Goal: Task Accomplishment & Management: Manage account settings

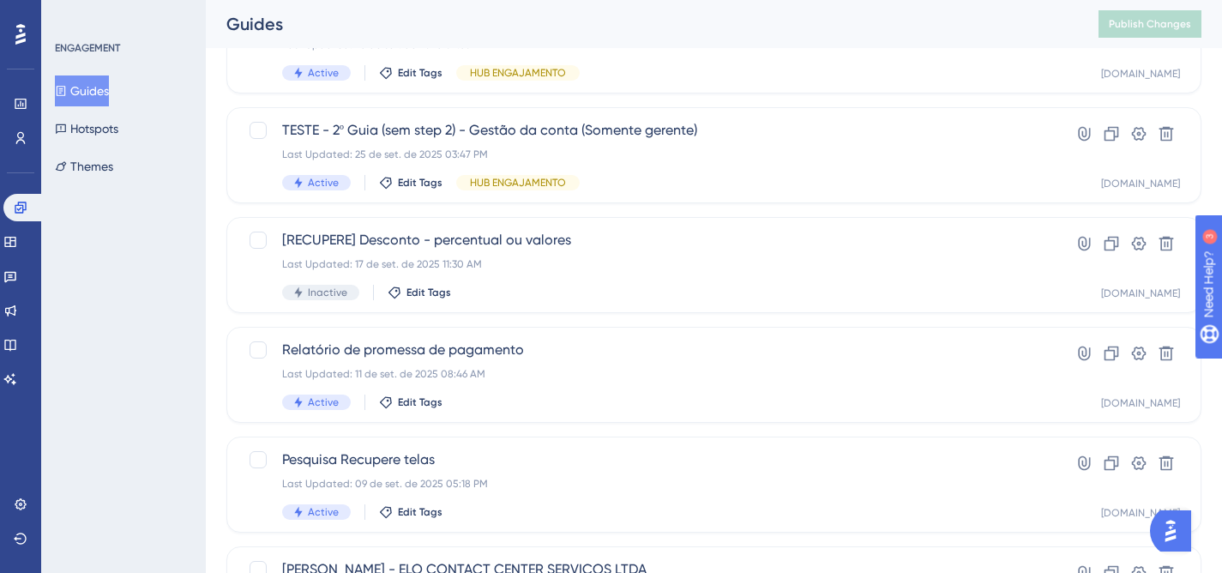
scroll to position [758, 0]
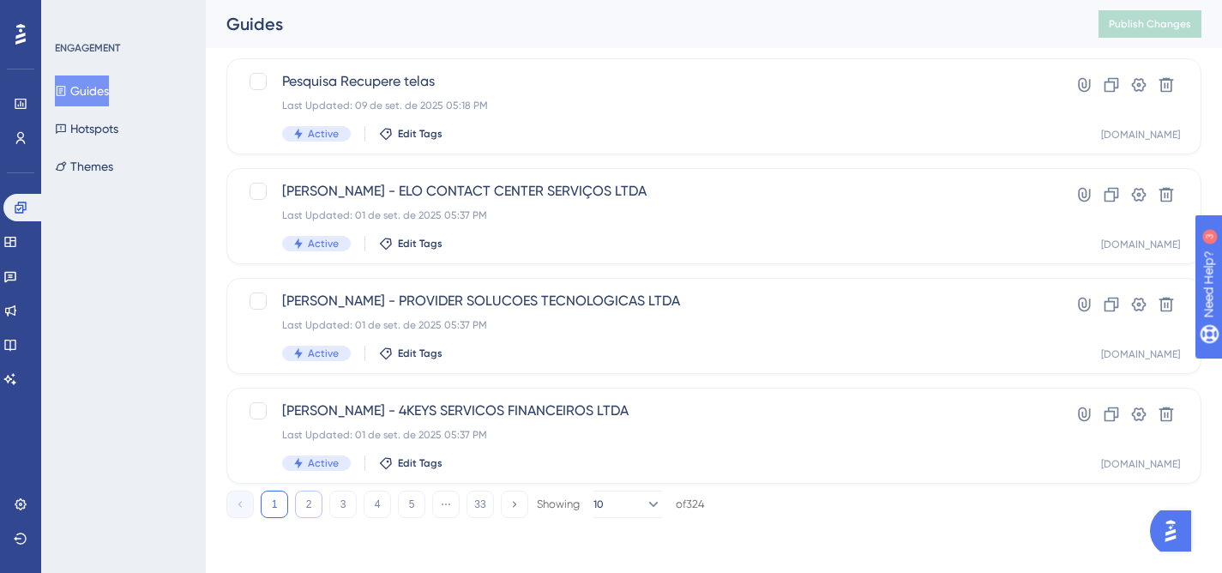
click at [312, 508] on button "2" at bounding box center [308, 503] width 27 height 27
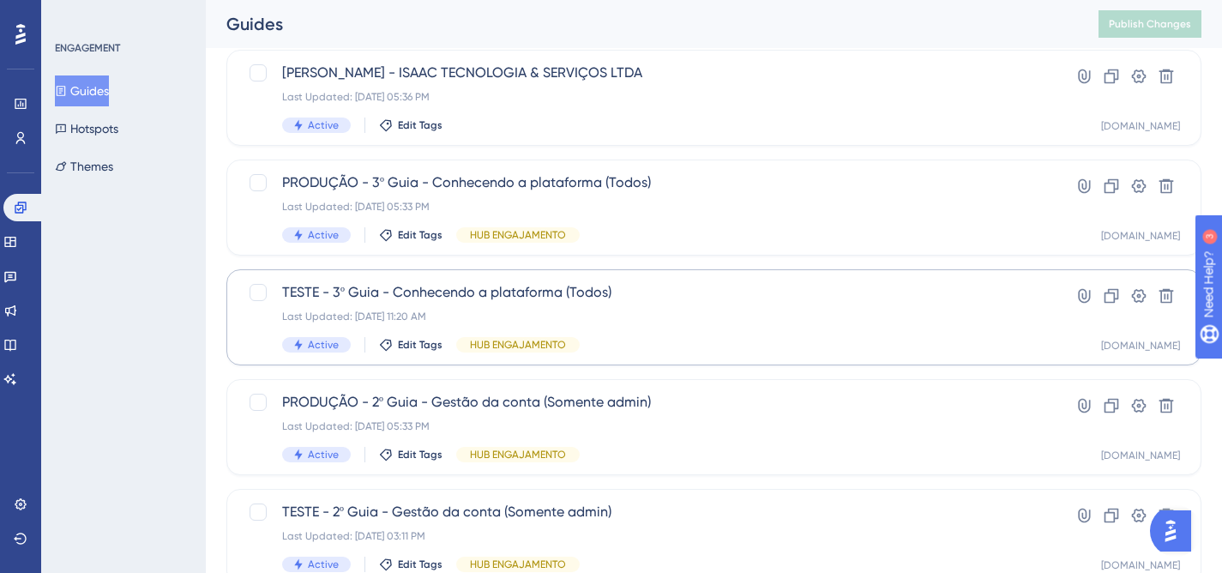
scroll to position [311, 0]
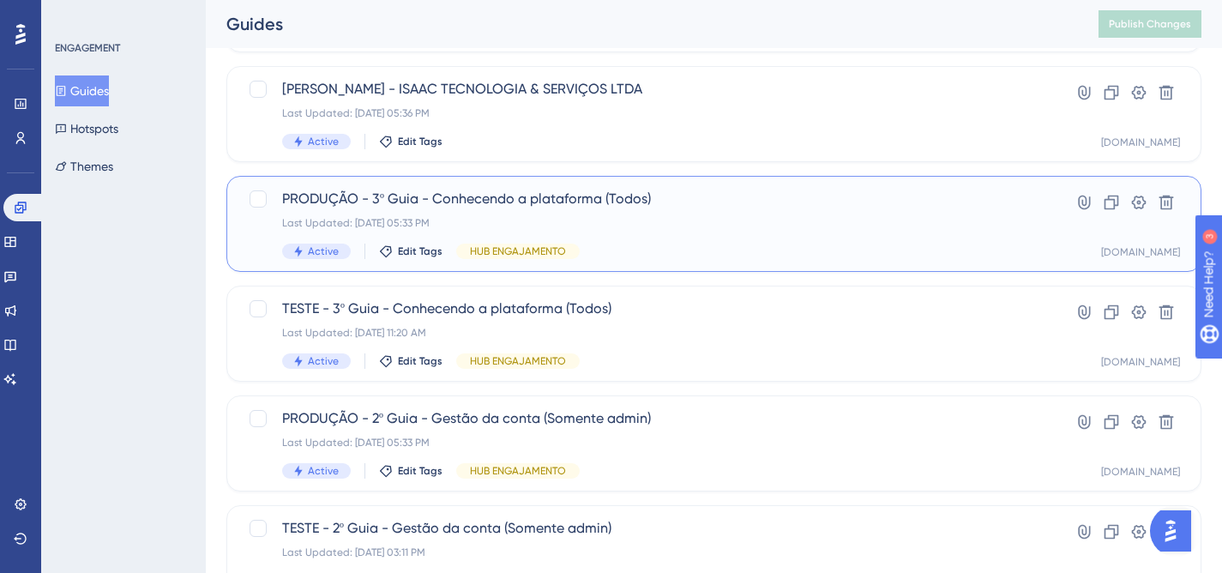
click at [1013, 239] on div "PRODUÇÃO - 3º Guia - Conhecendo a plataforma (Todos) Last Updated: [DATE] 05:33…" at bounding box center [714, 224] width 932 height 70
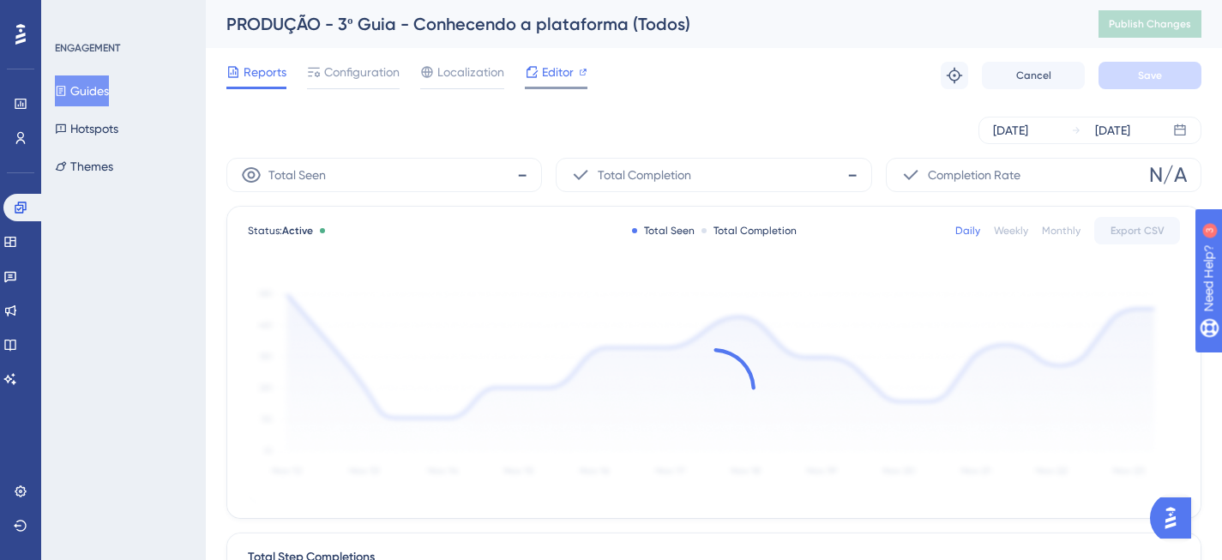
click at [555, 78] on span "Editor" at bounding box center [558, 72] width 32 height 21
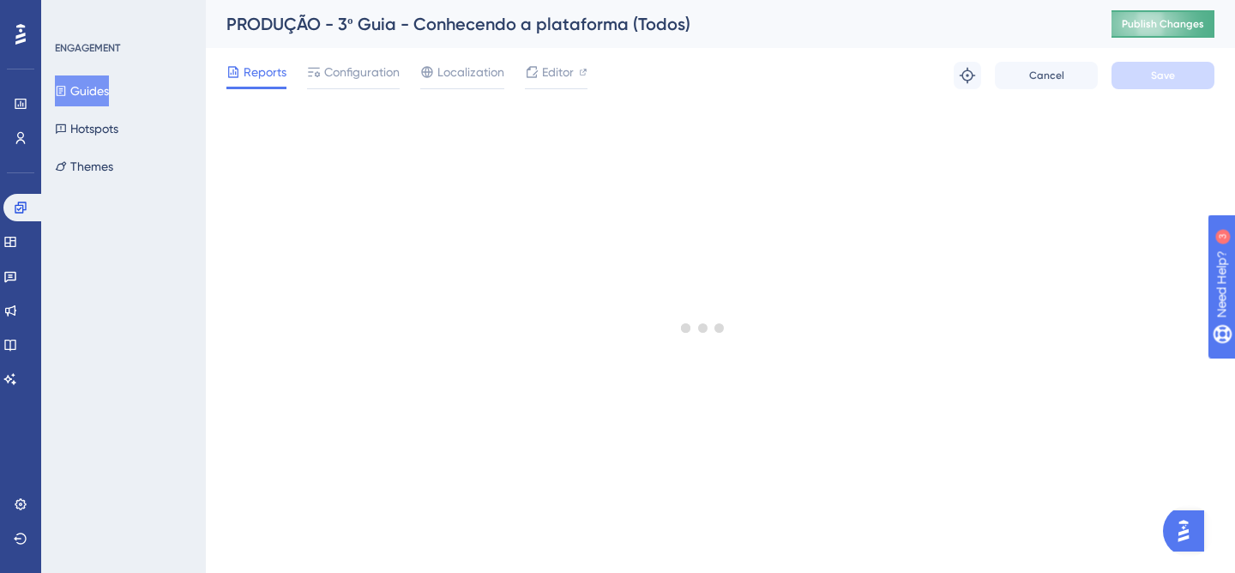
click at [1157, 24] on span "Publish Changes" at bounding box center [1162, 24] width 82 height 14
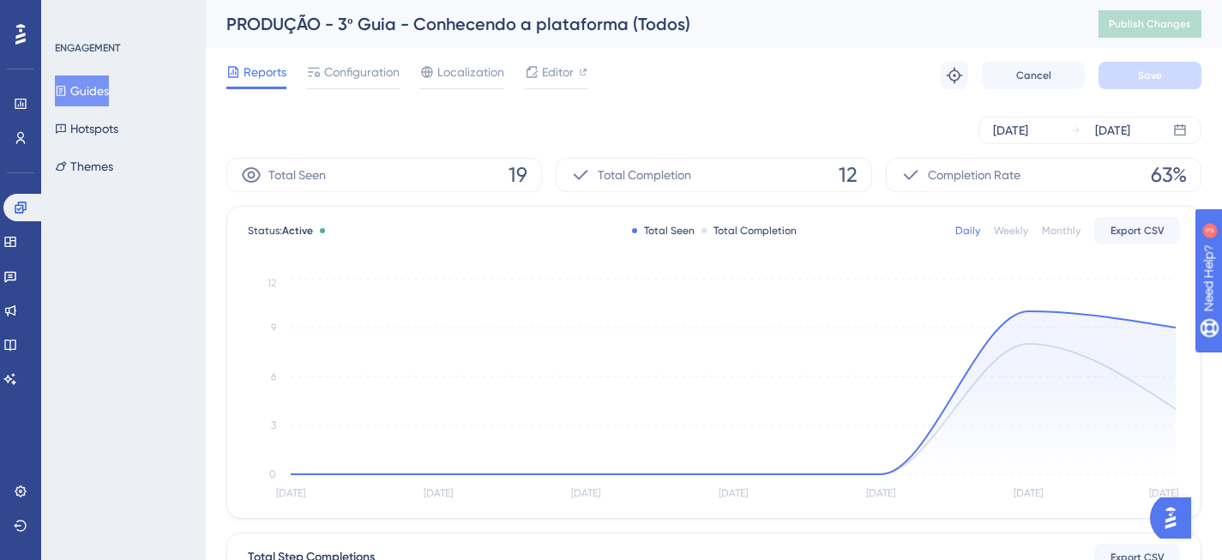
click at [742, 76] on div "Reports Configuration Localization Editor Troubleshoot Cancel Save" at bounding box center [713, 75] width 975 height 55
click at [32, 214] on link at bounding box center [23, 207] width 41 height 27
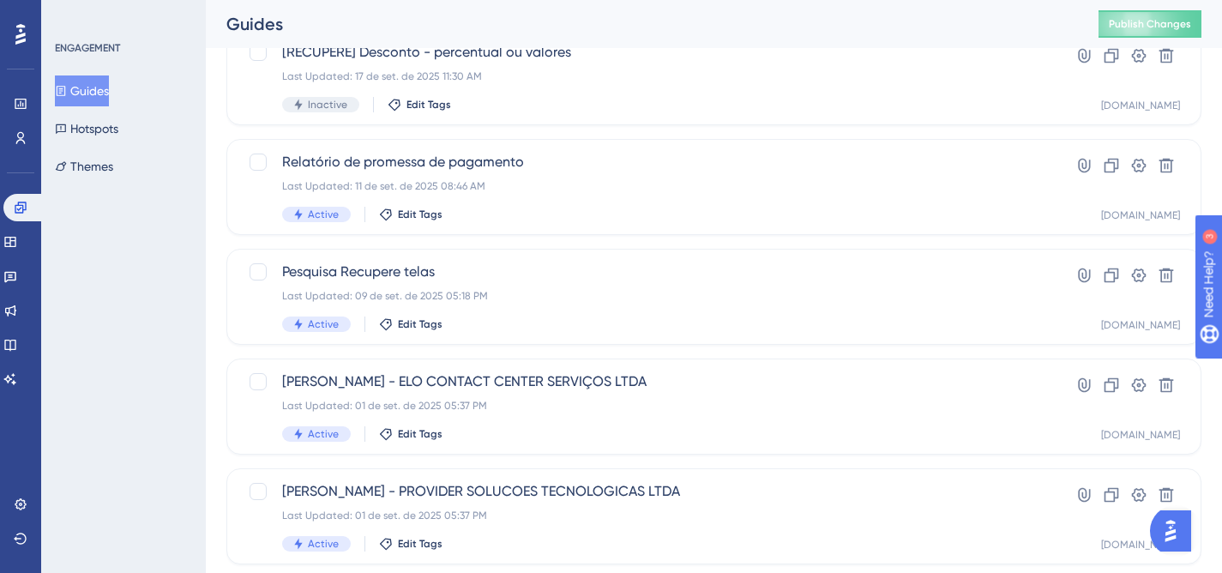
scroll to position [758, 0]
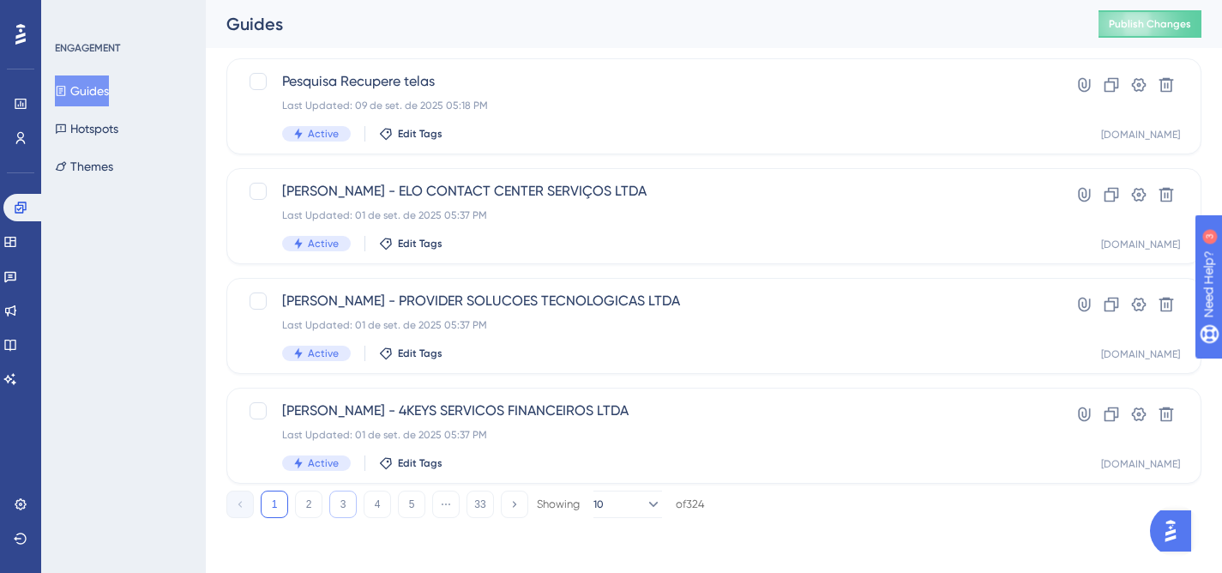
click at [346, 504] on button "3" at bounding box center [342, 503] width 27 height 27
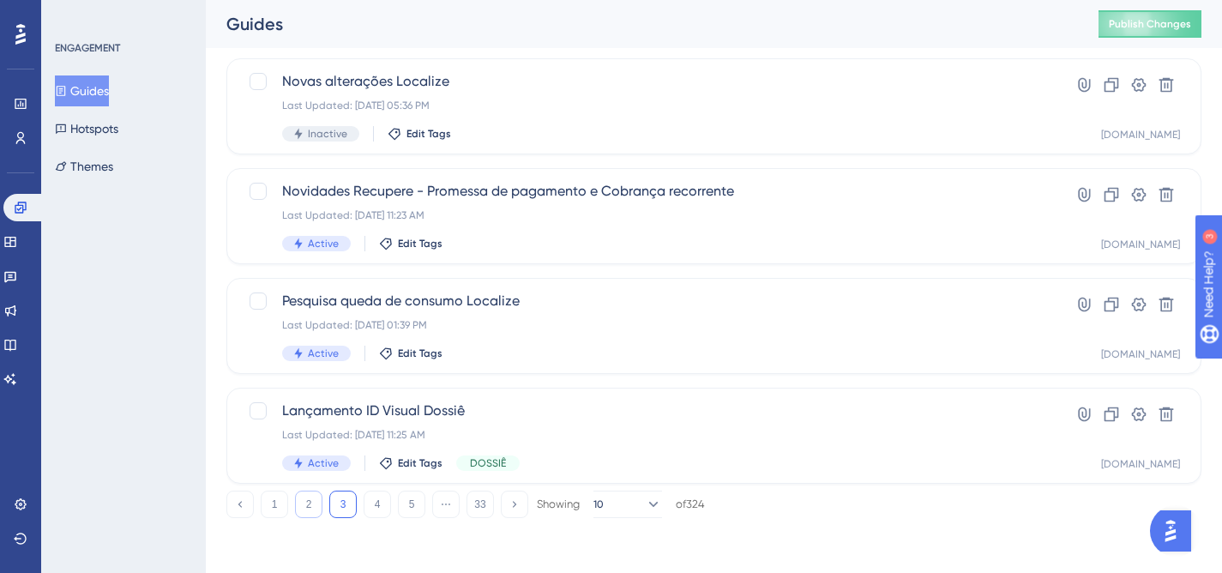
click at [311, 502] on button "2" at bounding box center [308, 503] width 27 height 27
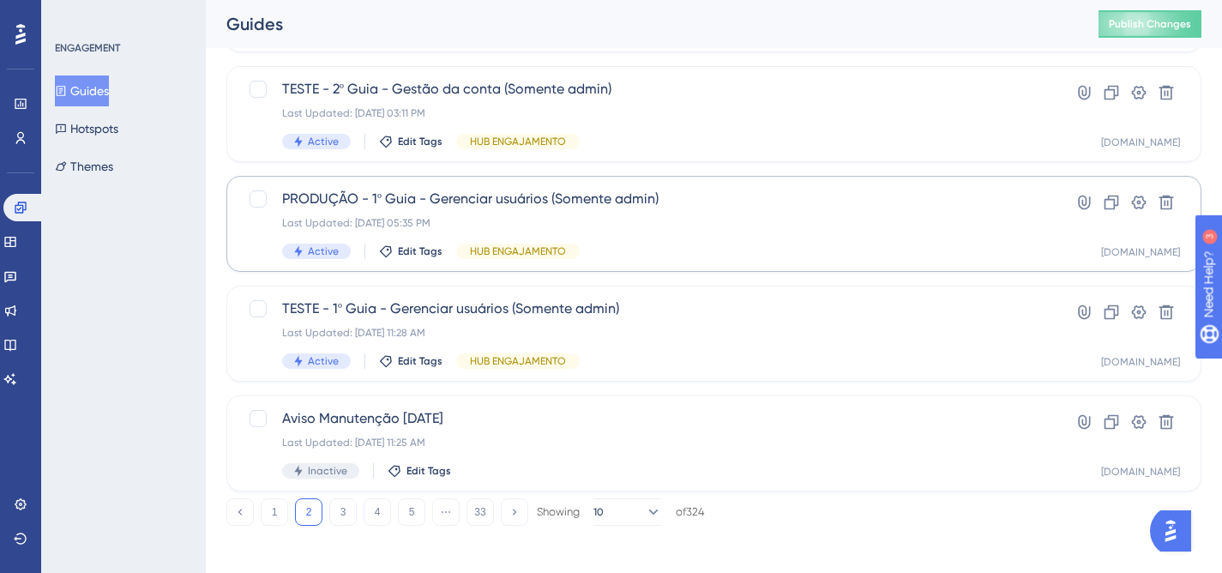
scroll to position [274, 0]
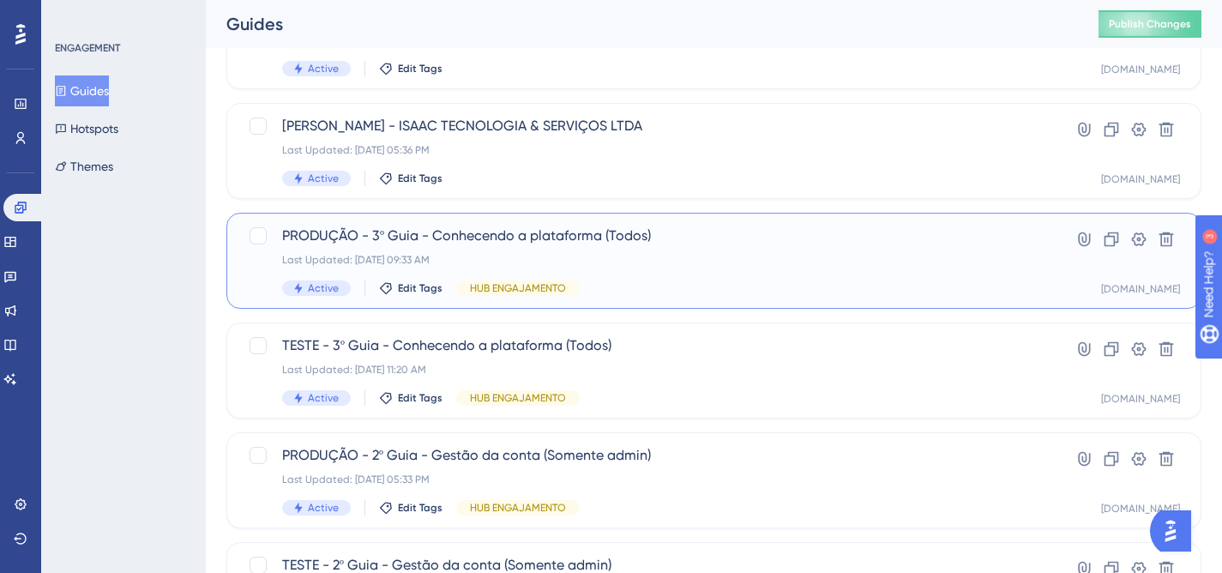
click at [1019, 266] on div "PRODUÇÃO - 3º Guia - Conhecendo a plataforma (Todos) Last Updated: [DATE] 09:33…" at bounding box center [714, 260] width 932 height 70
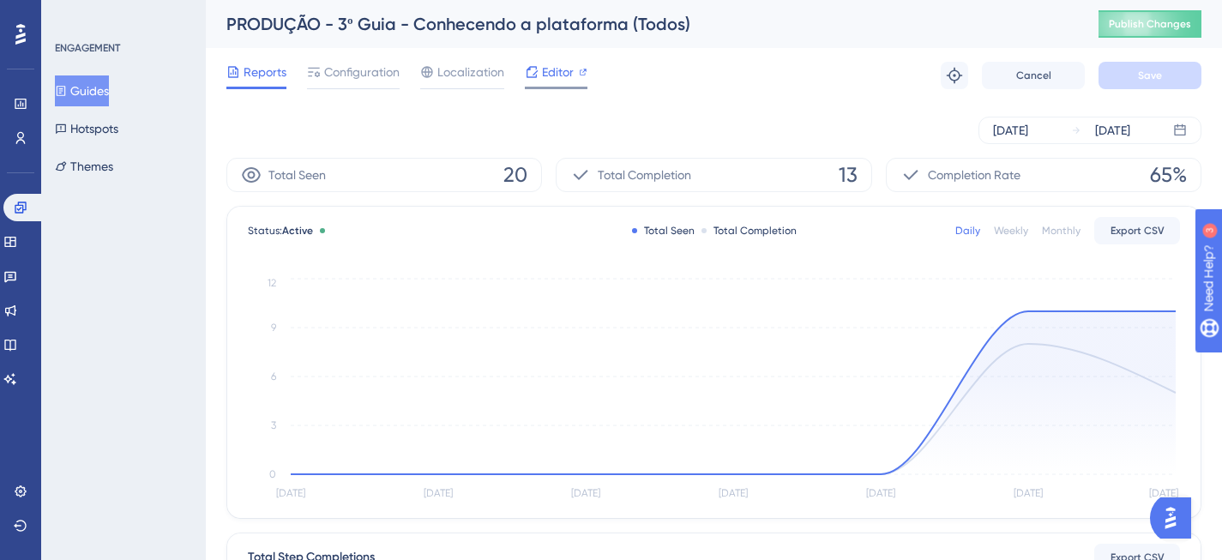
click at [574, 77] on div "Editor" at bounding box center [556, 72] width 63 height 21
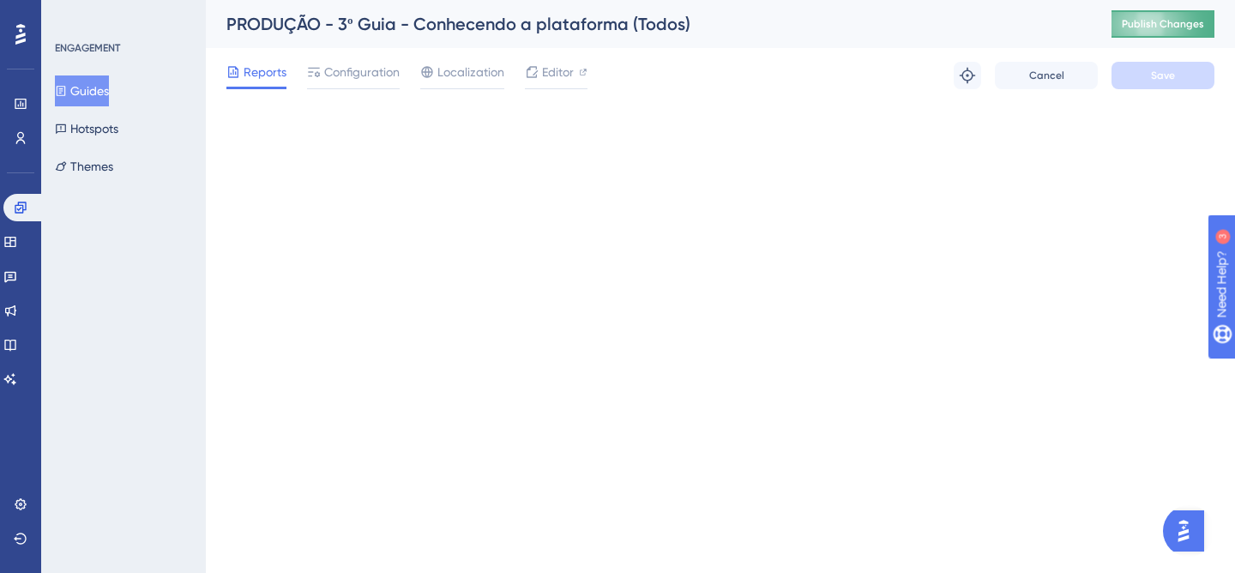
click at [1146, 21] on span "Publish Changes" at bounding box center [1162, 24] width 82 height 14
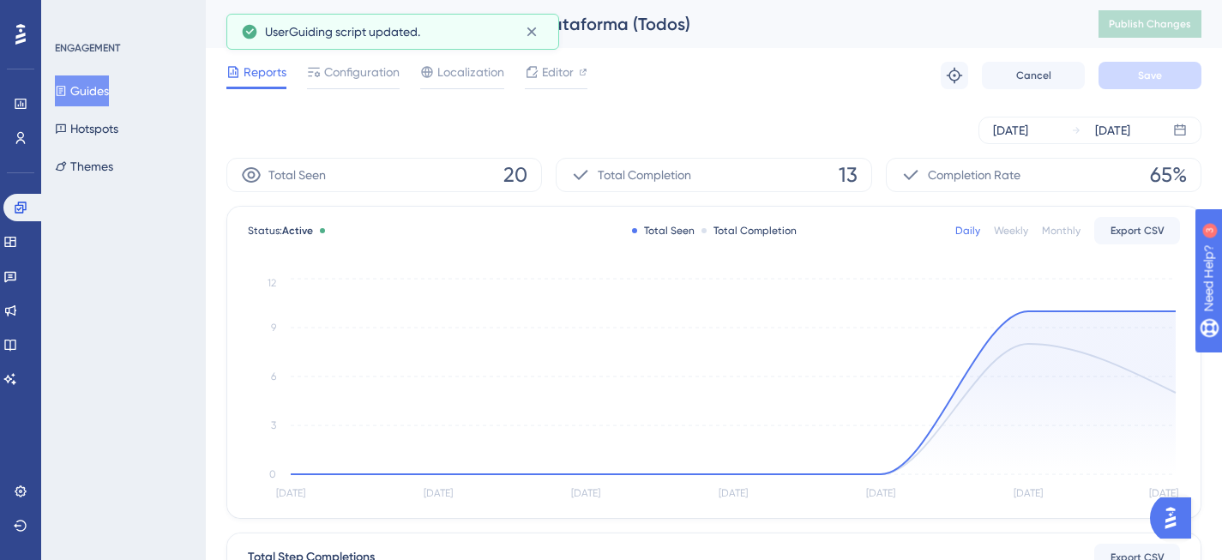
click at [796, 95] on div "Reports Configuration Localization Editor Troubleshoot Cancel Save" at bounding box center [713, 75] width 975 height 55
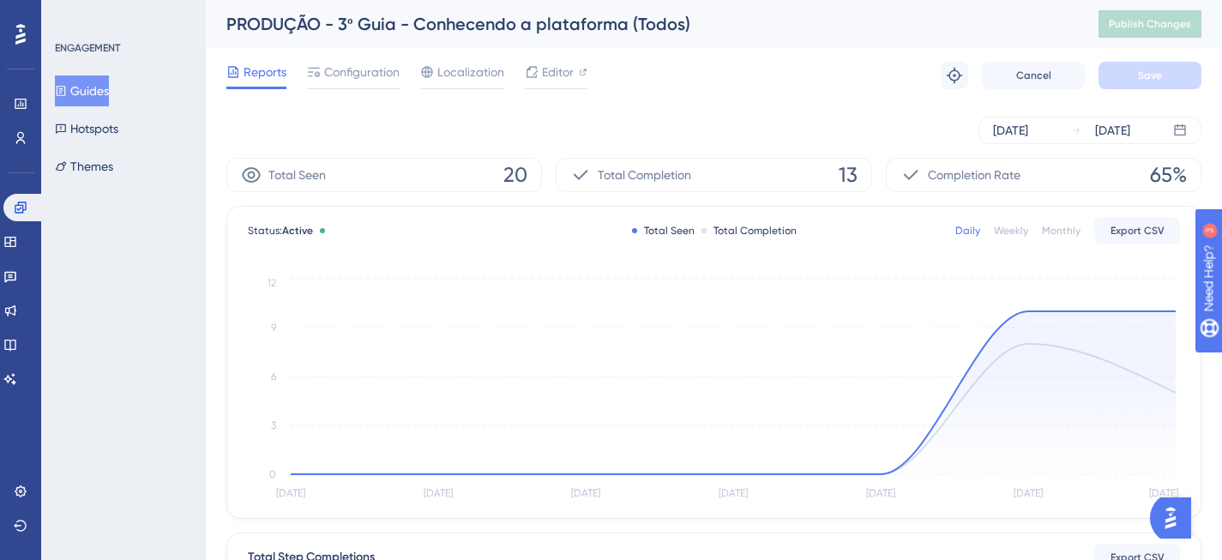
click at [694, 109] on div "[DATE] [DATE]" at bounding box center [713, 130] width 975 height 55
click at [24, 205] on icon at bounding box center [21, 208] width 14 height 14
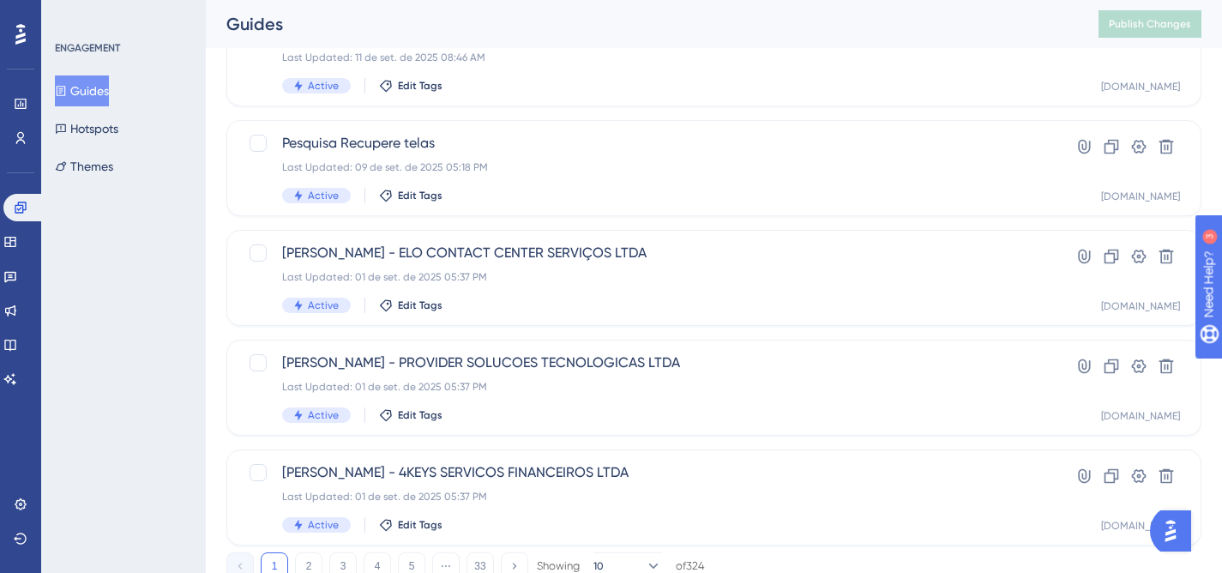
scroll to position [758, 0]
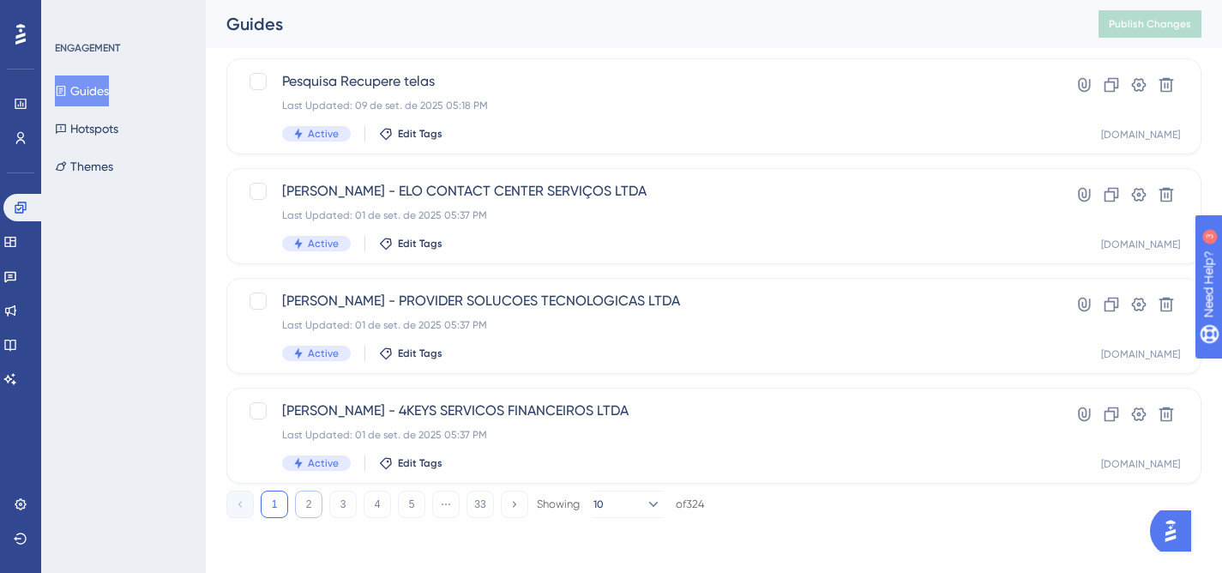
click at [308, 503] on button "2" at bounding box center [308, 503] width 27 height 27
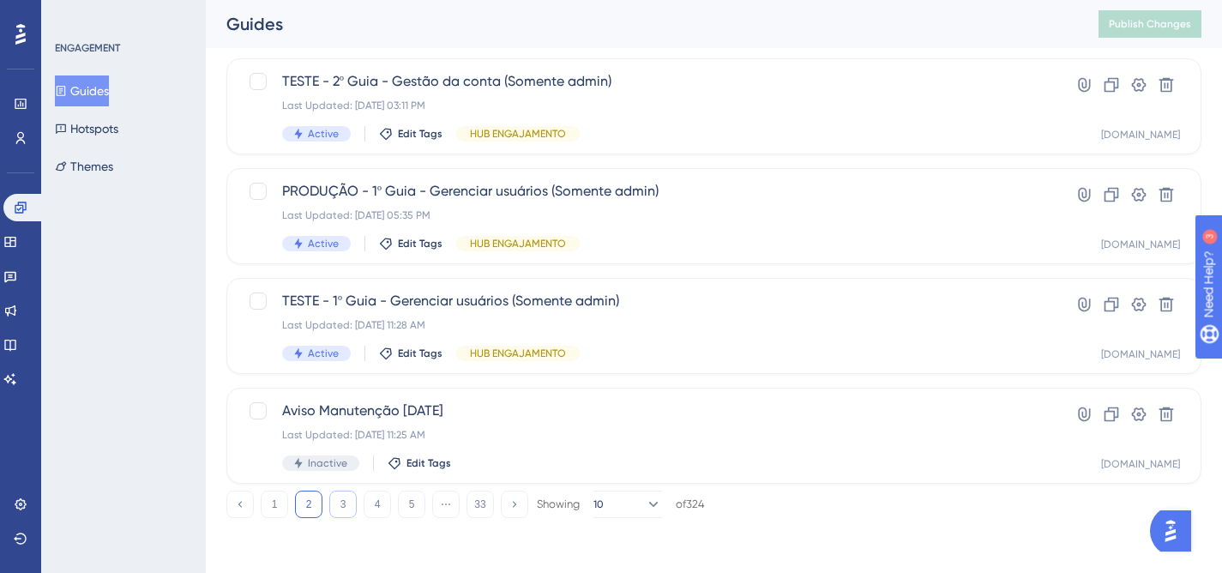
click at [346, 506] on button "3" at bounding box center [342, 503] width 27 height 27
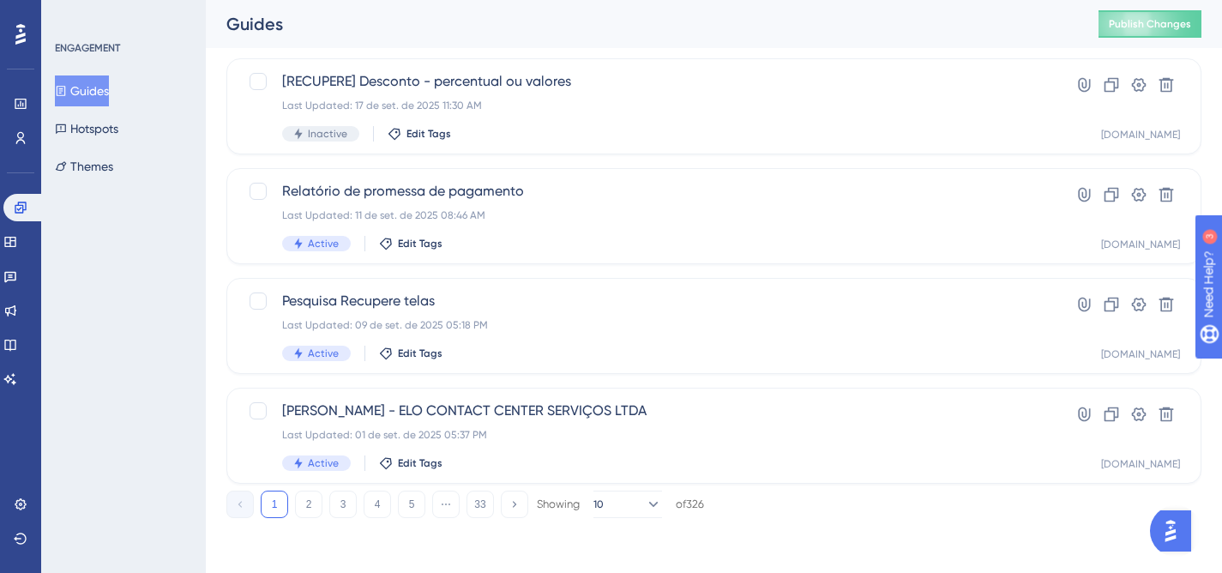
click at [276, 499] on button "1" at bounding box center [274, 503] width 27 height 27
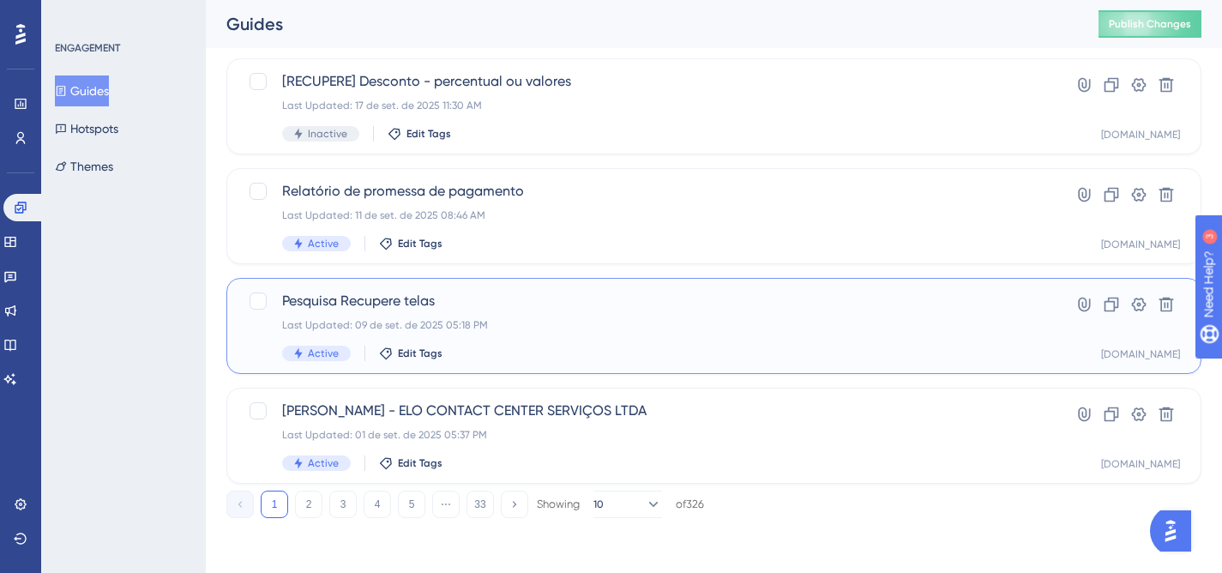
click at [905, 352] on div "Active Edit Tags" at bounding box center [645, 353] width 726 height 15
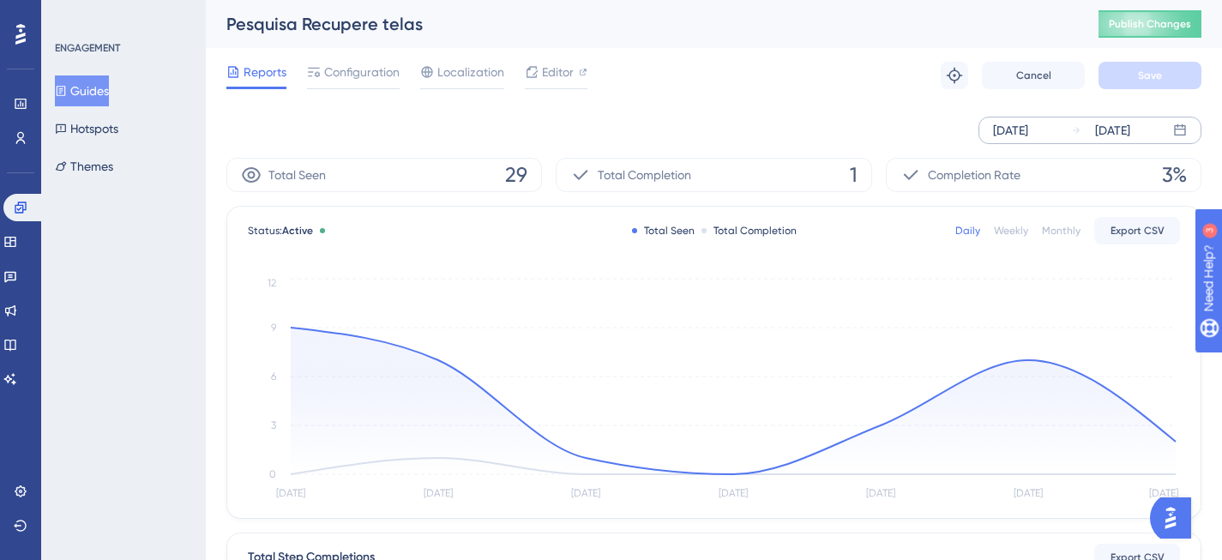
click at [1028, 129] on div "[DATE]" at bounding box center [1010, 130] width 35 height 21
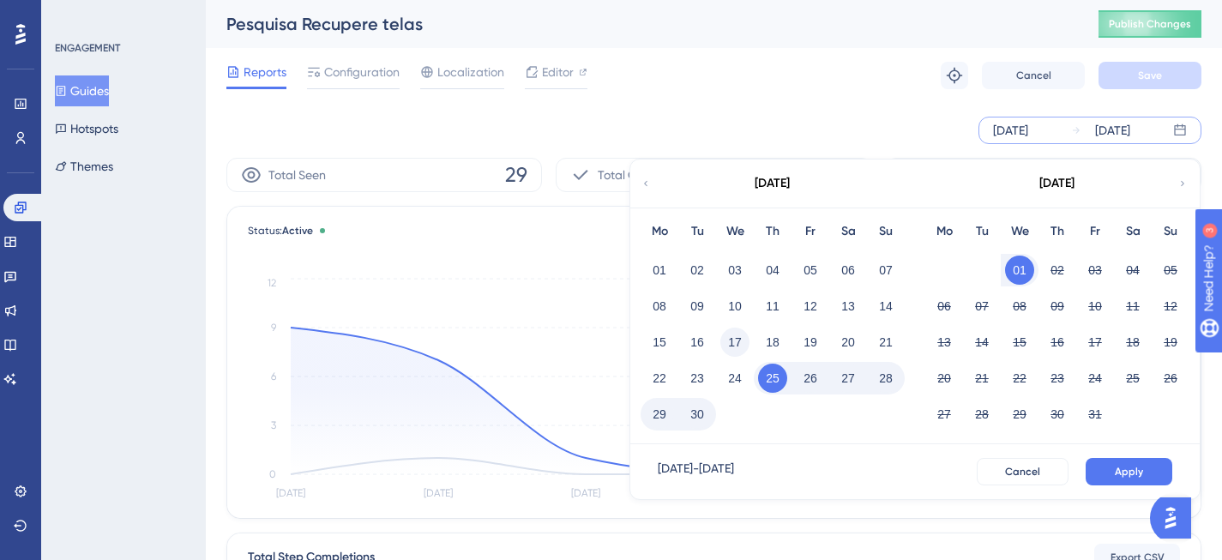
click at [740, 334] on button "17" at bounding box center [734, 342] width 29 height 29
click at [843, 379] on button "27" at bounding box center [847, 378] width 29 height 29
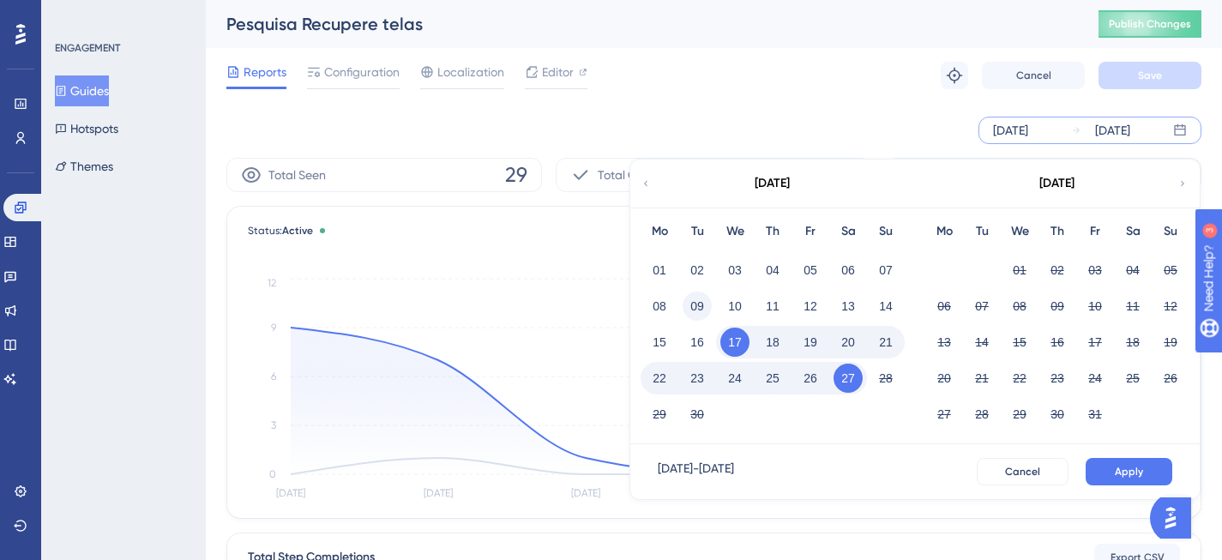
click at [689, 302] on button "09" at bounding box center [696, 306] width 29 height 29
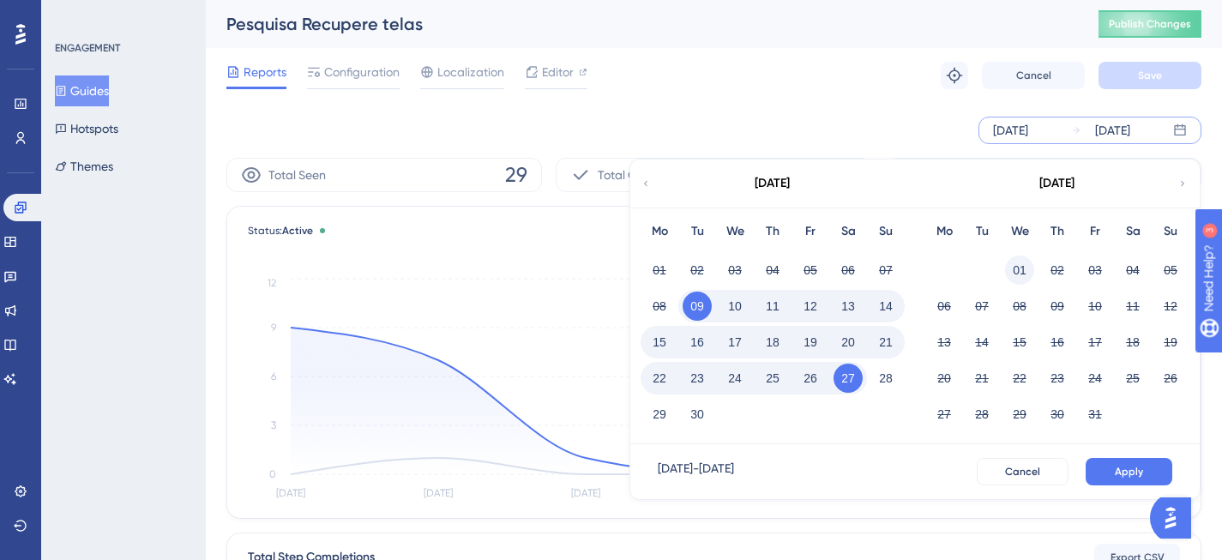
click at [1025, 265] on button "01" at bounding box center [1019, 269] width 29 height 29
click at [1119, 473] on span "Apply" at bounding box center [1129, 472] width 28 height 14
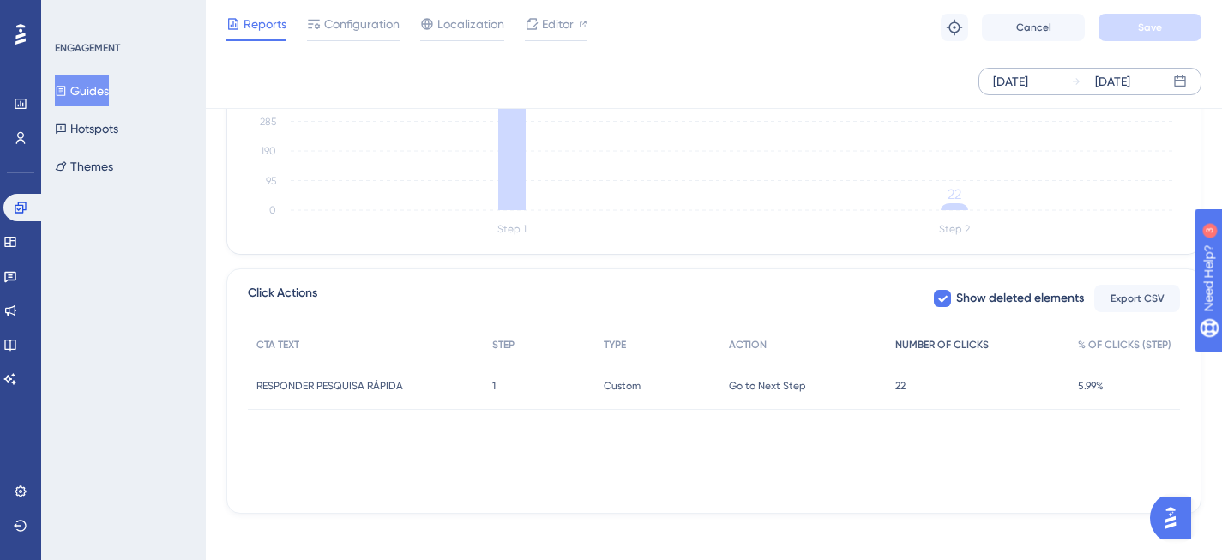
scroll to position [526, 0]
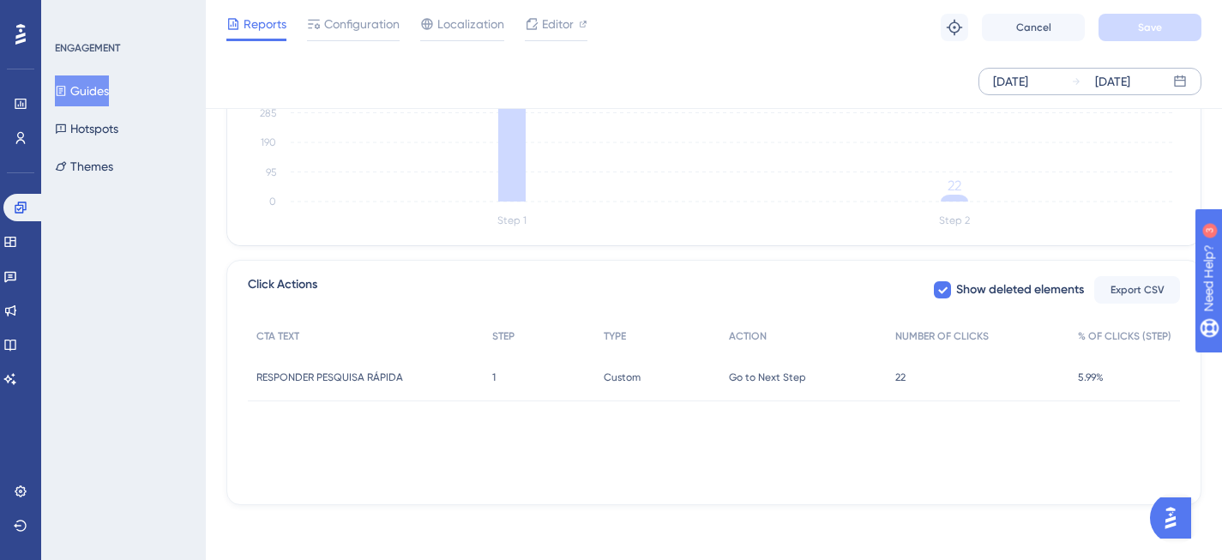
click at [779, 384] on div "Go to Next Step Go to Next Step" at bounding box center [803, 377] width 166 height 48
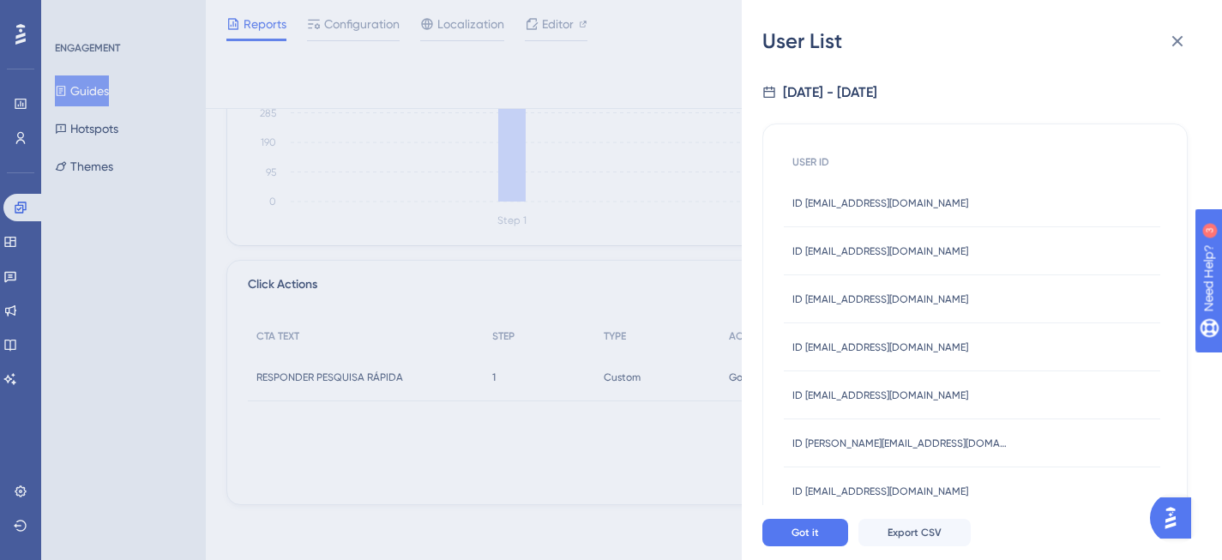
click at [1195, 44] on div "User List" at bounding box center [981, 40] width 439 height 27
click at [1184, 44] on icon at bounding box center [1177, 41] width 21 height 21
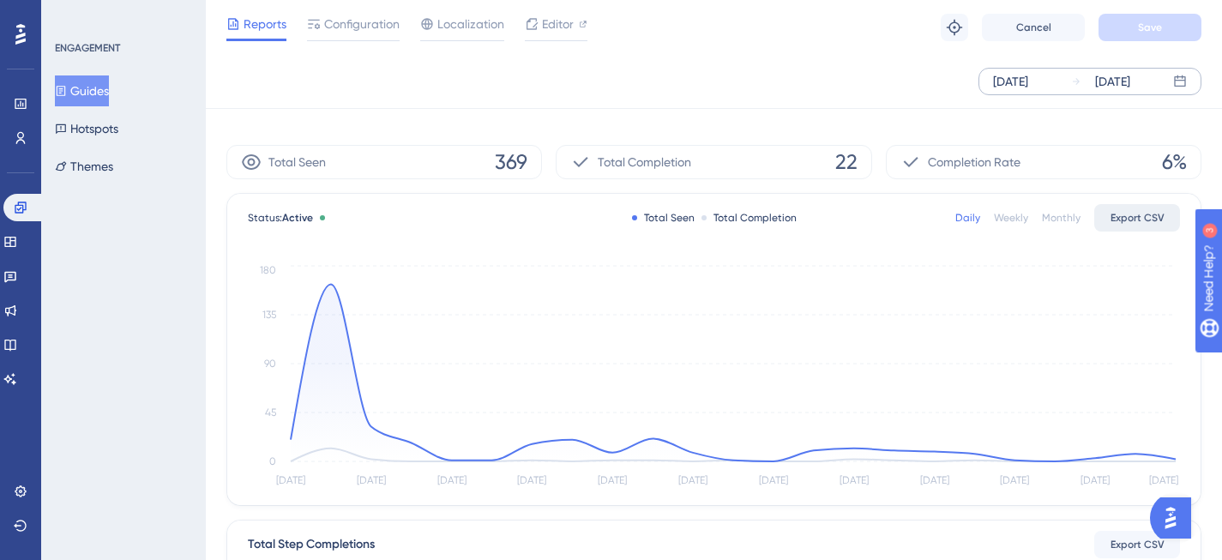
scroll to position [0, 0]
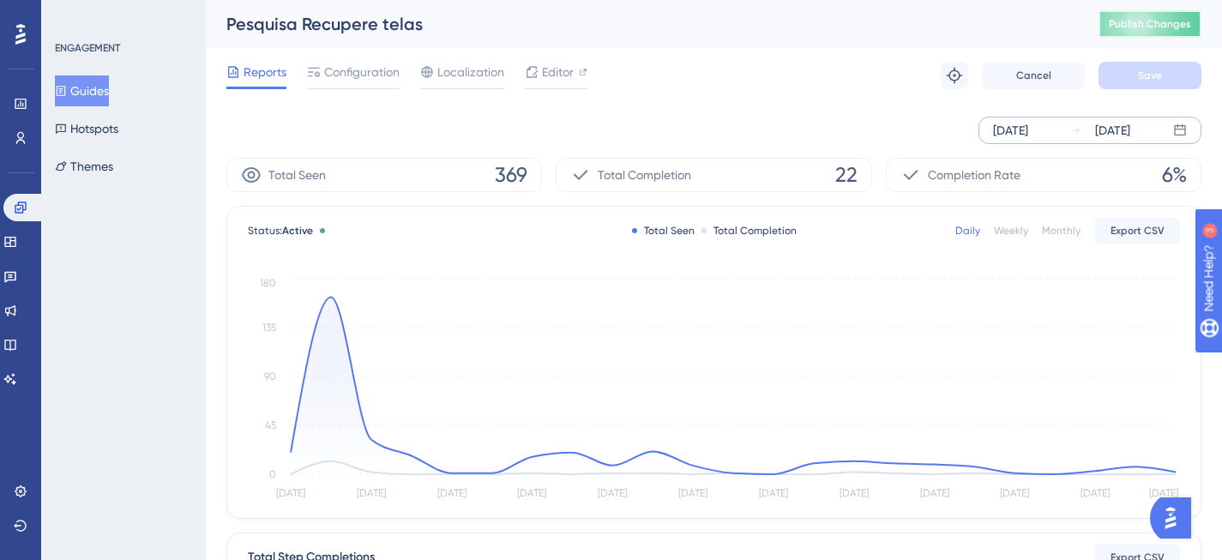
click at [1139, 11] on button "Publish Changes" at bounding box center [1149, 23] width 103 height 27
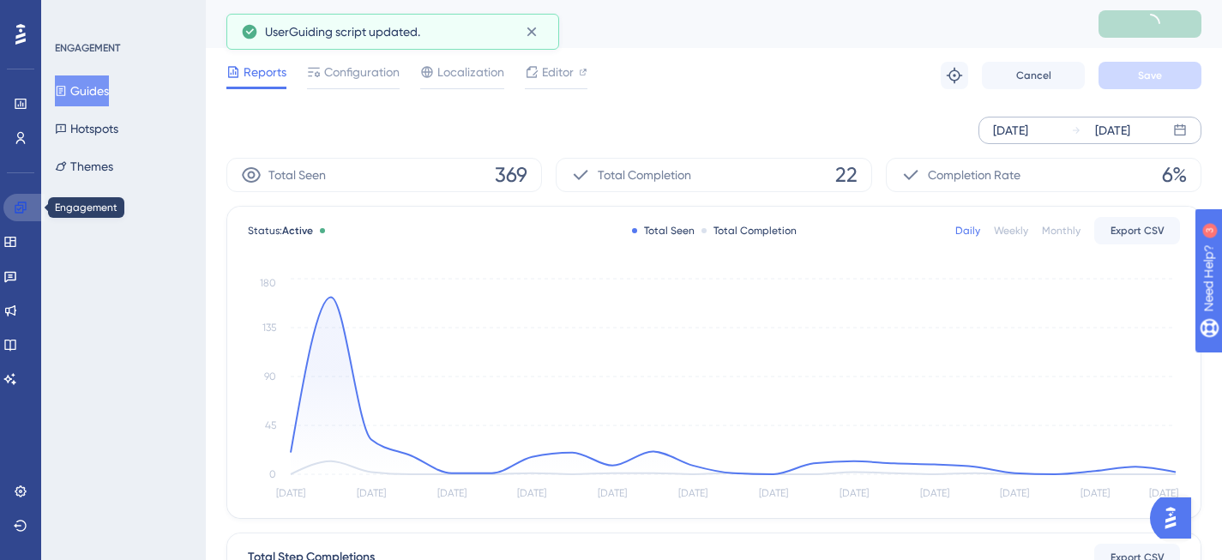
click at [33, 210] on link at bounding box center [23, 207] width 41 height 27
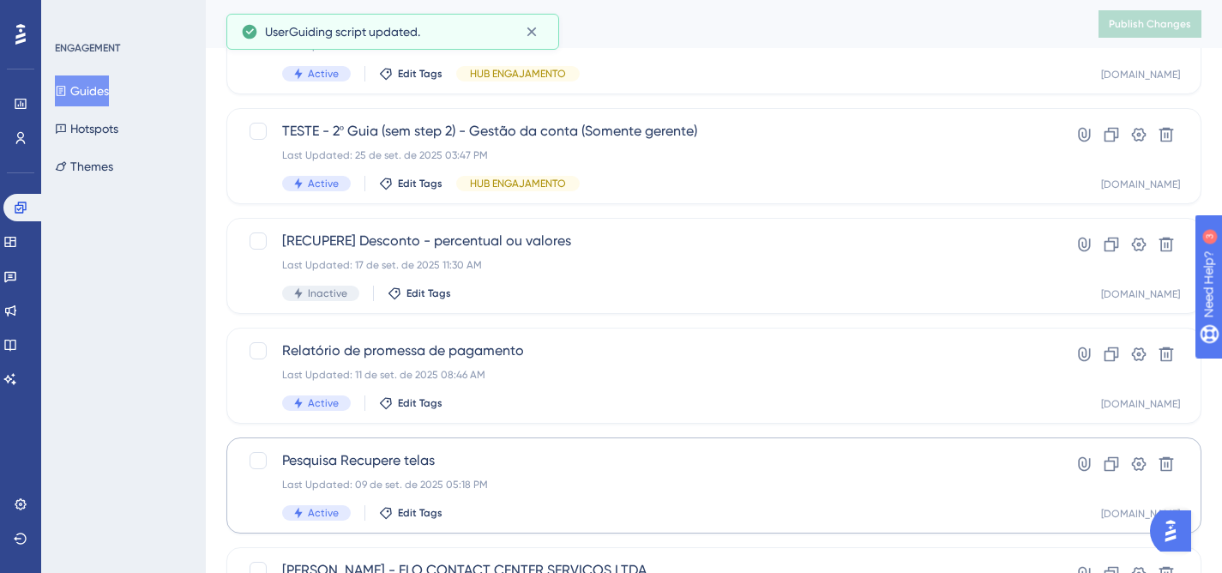
scroll to position [598, 0]
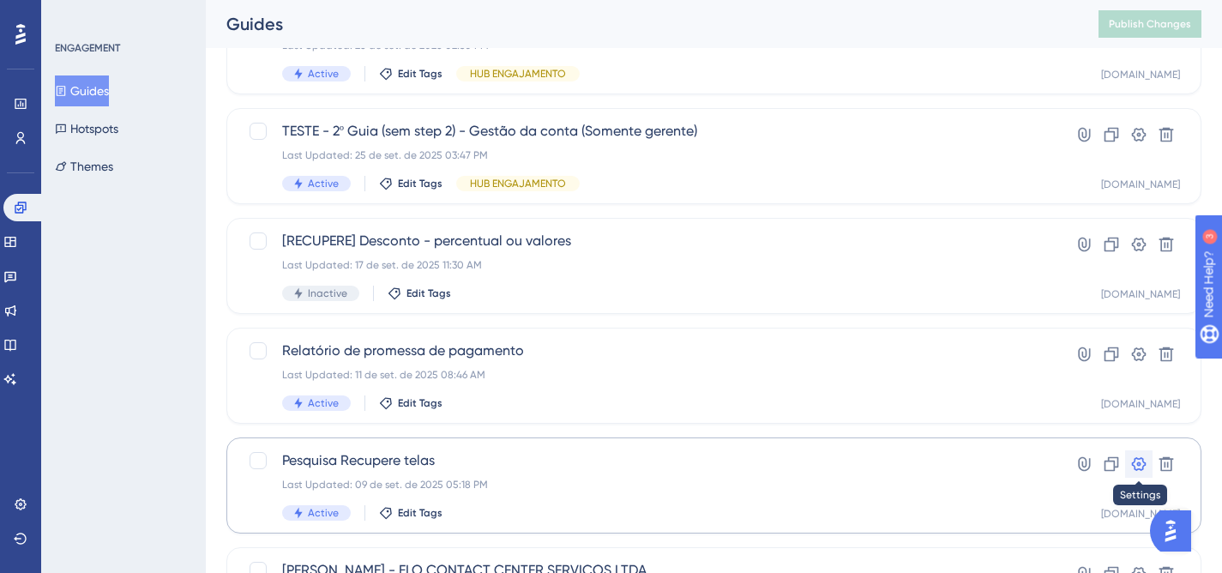
click at [1139, 465] on icon at bounding box center [1139, 464] width 15 height 14
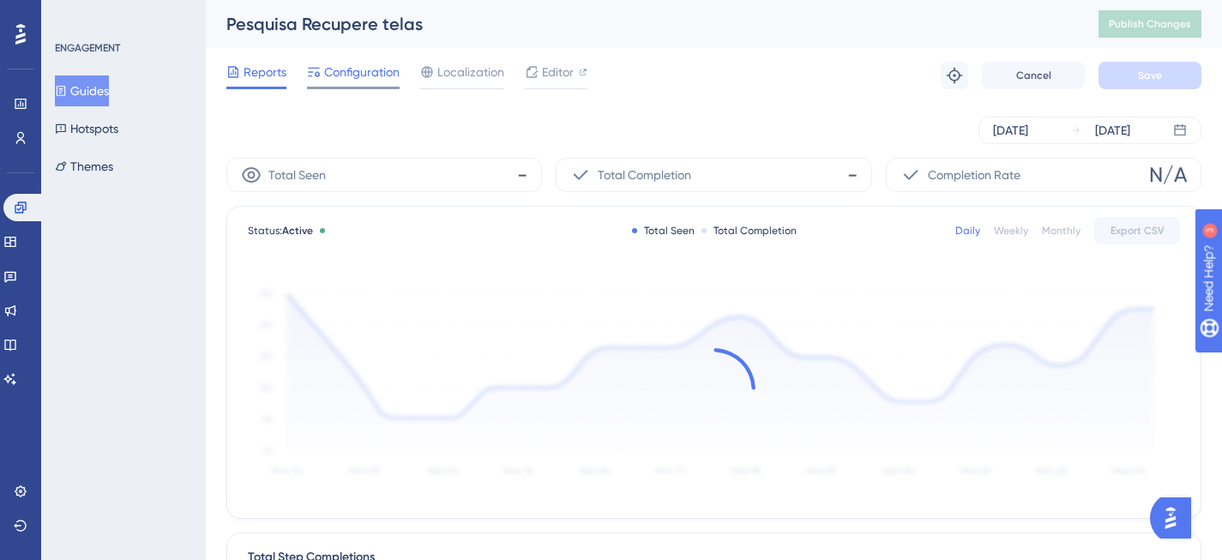
click at [352, 69] on span "Configuration" at bounding box center [361, 72] width 75 height 21
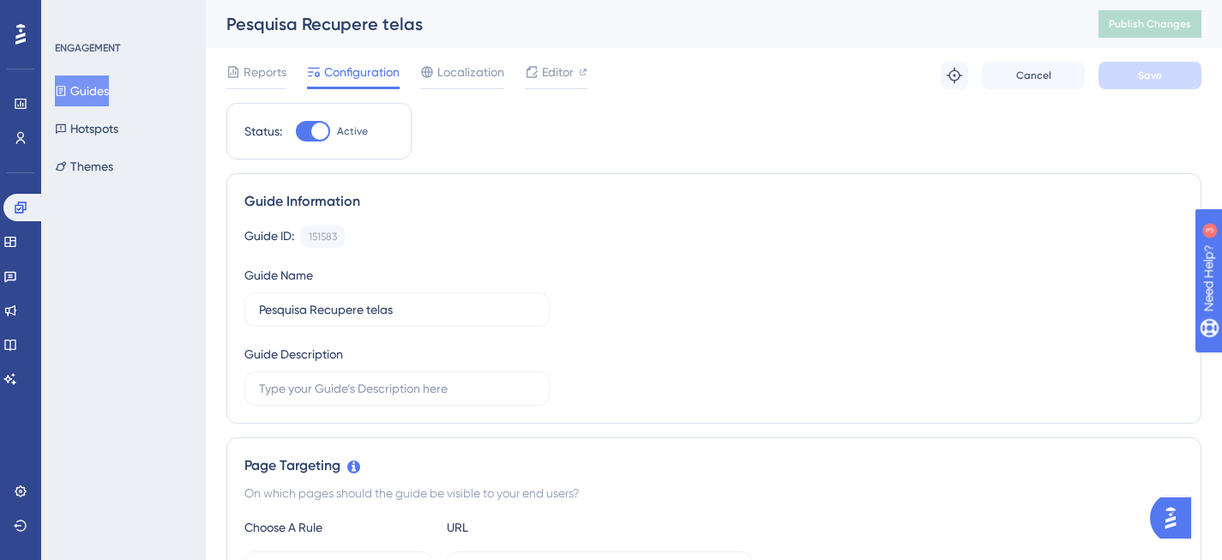
click at [319, 132] on div at bounding box center [319, 131] width 17 height 17
click at [296, 132] on input "Active" at bounding box center [295, 131] width 1 height 1
checkbox input "false"
click at [1143, 88] on div "Reports Configuration Localization Editor Cancel Save" at bounding box center [713, 75] width 975 height 55
click at [1144, 77] on span "Save" at bounding box center [1150, 76] width 24 height 14
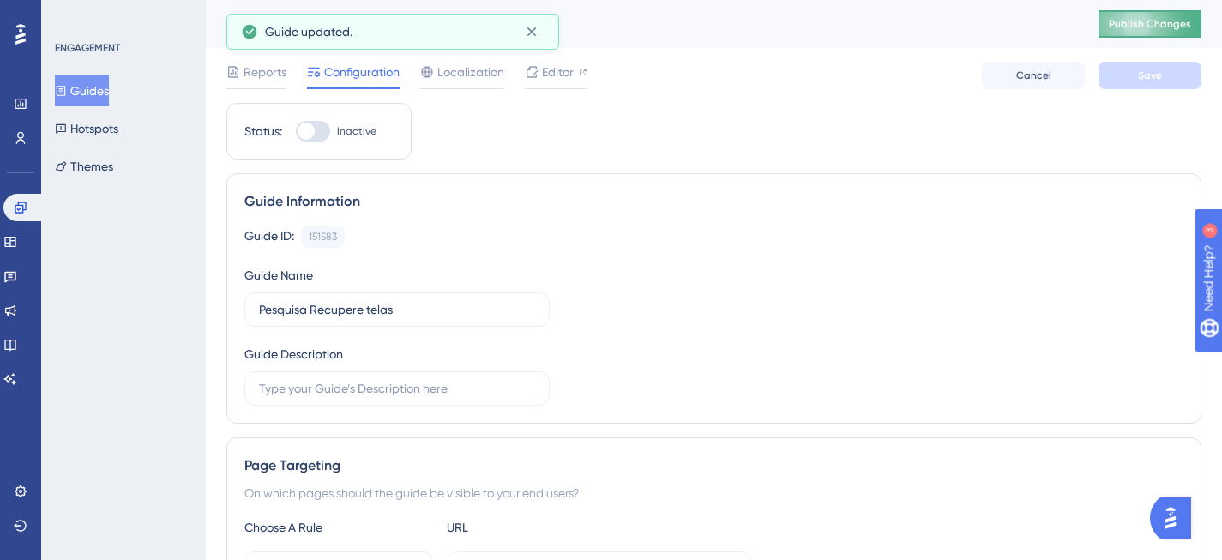
click at [1169, 29] on span "Publish Changes" at bounding box center [1150, 24] width 82 height 14
click at [21, 206] on icon at bounding box center [21, 208] width 14 height 14
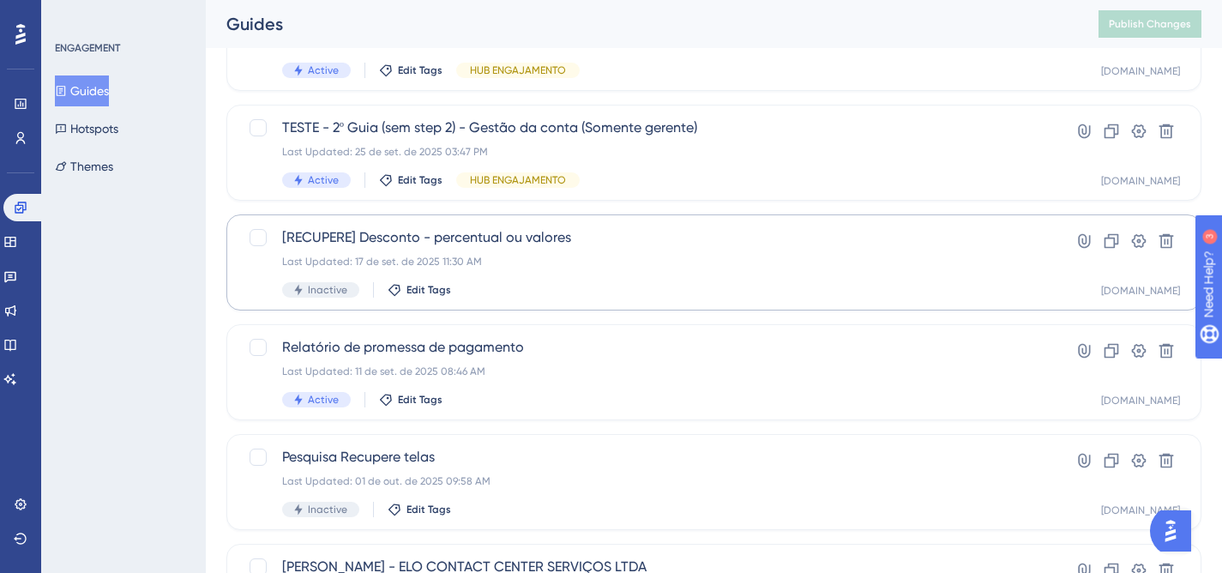
scroll to position [603, 0]
click at [753, 280] on div "[RECUPERE] Desconto - percentual ou valores Last Updated: [DATE] 11:30 AM Inact…" at bounding box center [645, 261] width 726 height 70
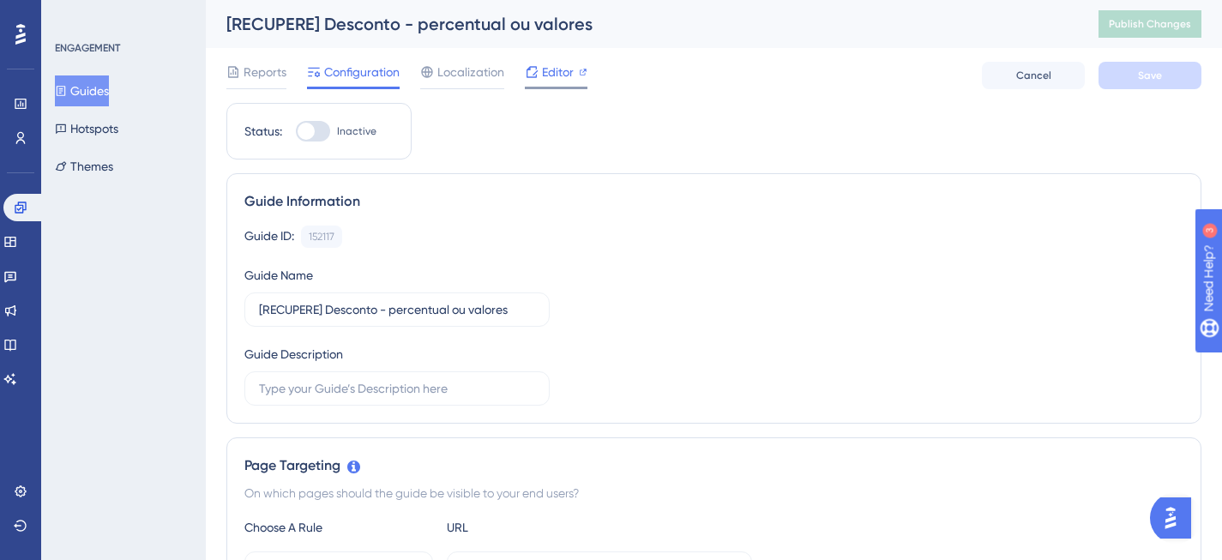
click at [585, 75] on icon at bounding box center [583, 72] width 7 height 7
click at [272, 82] on div "Reports" at bounding box center [256, 75] width 60 height 27
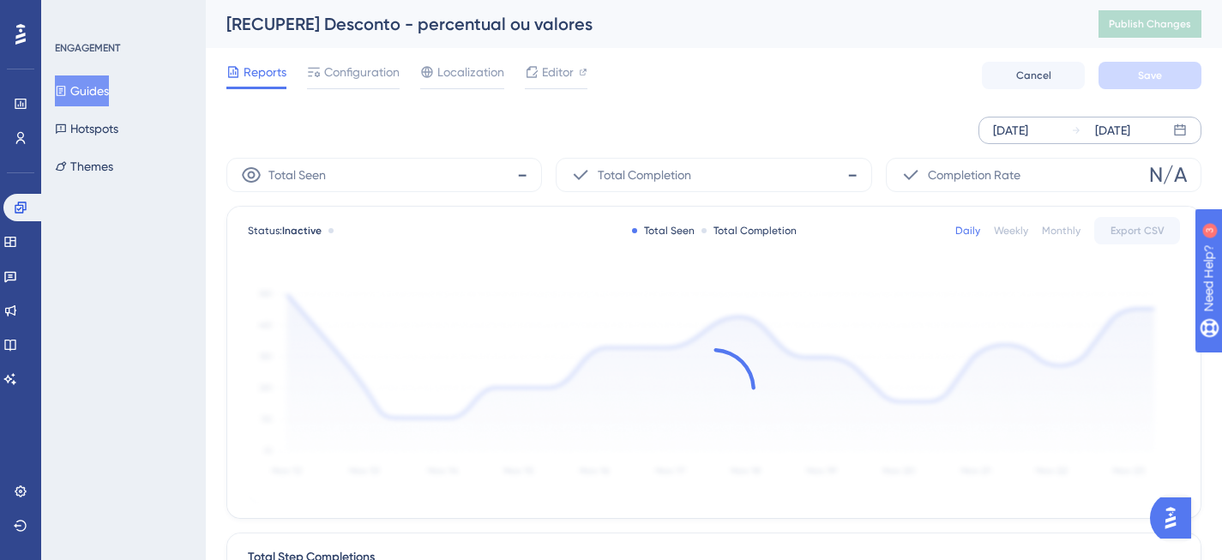
click at [1012, 129] on div "[DATE]" at bounding box center [1010, 130] width 35 height 21
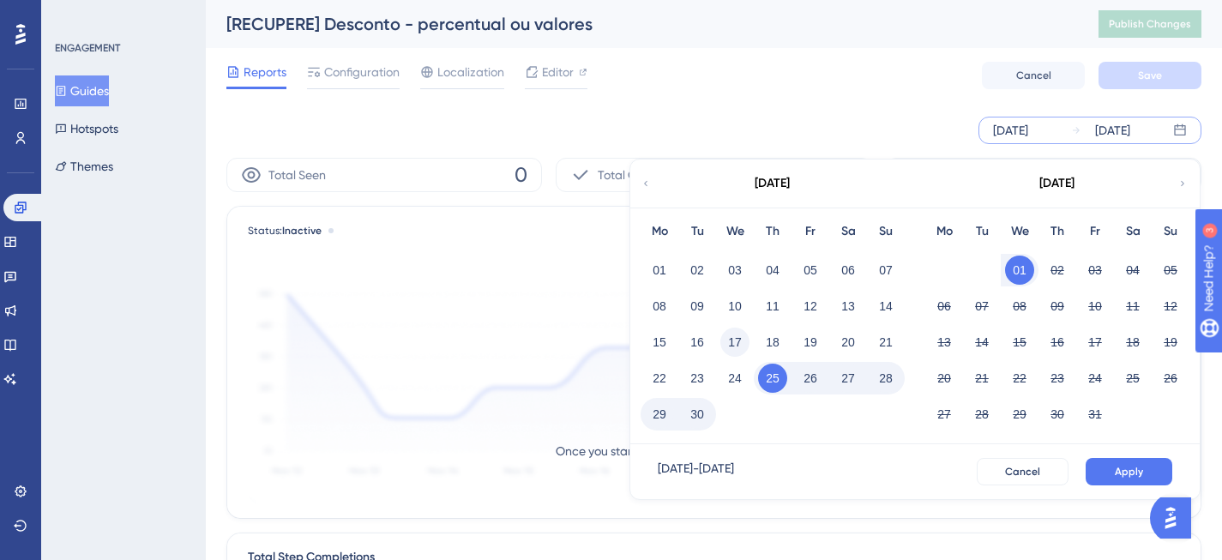
click at [727, 338] on button "17" at bounding box center [734, 342] width 29 height 29
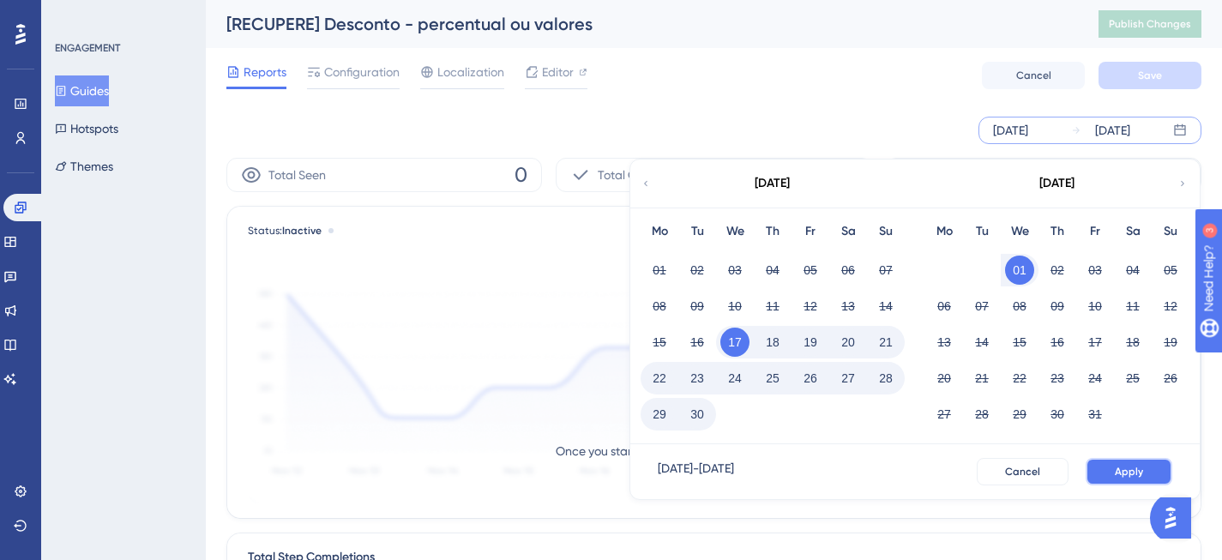
click at [1138, 470] on span "Apply" at bounding box center [1129, 472] width 28 height 14
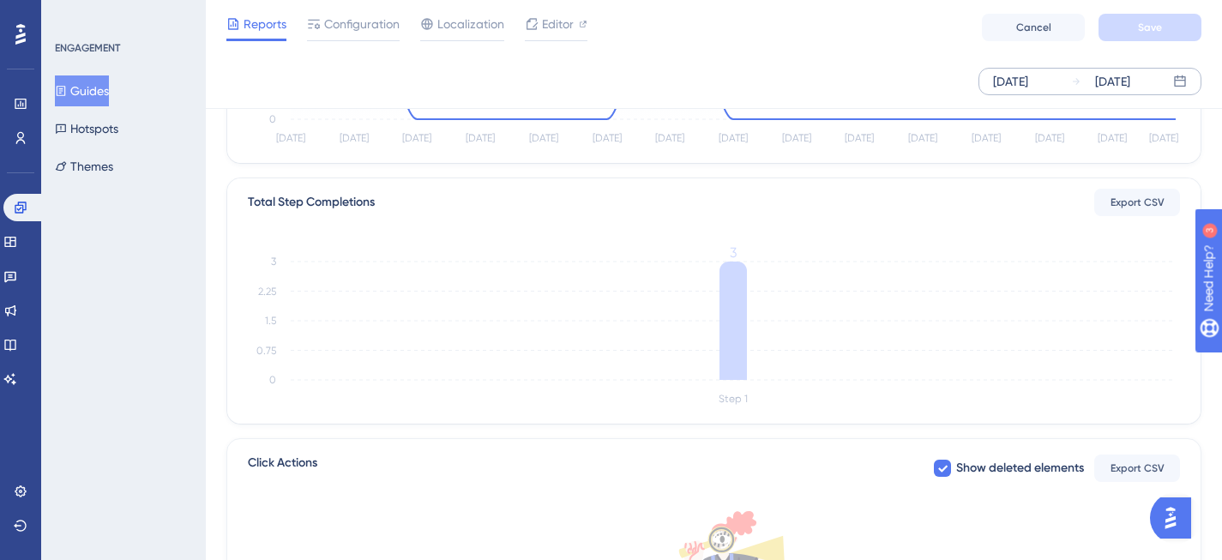
scroll to position [76, 0]
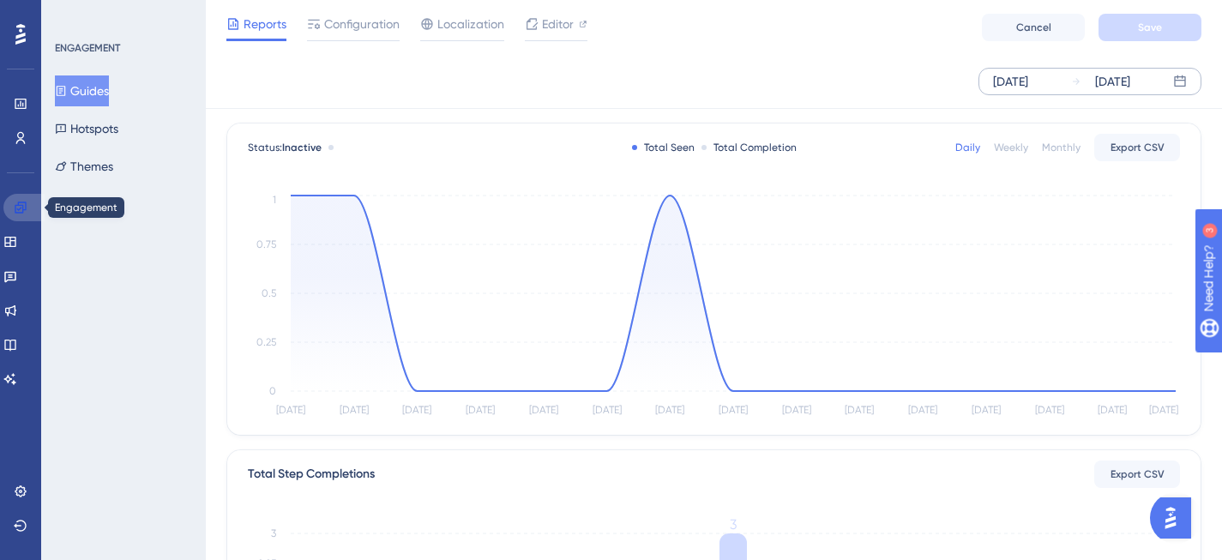
click at [23, 206] on icon at bounding box center [20, 206] width 11 height 11
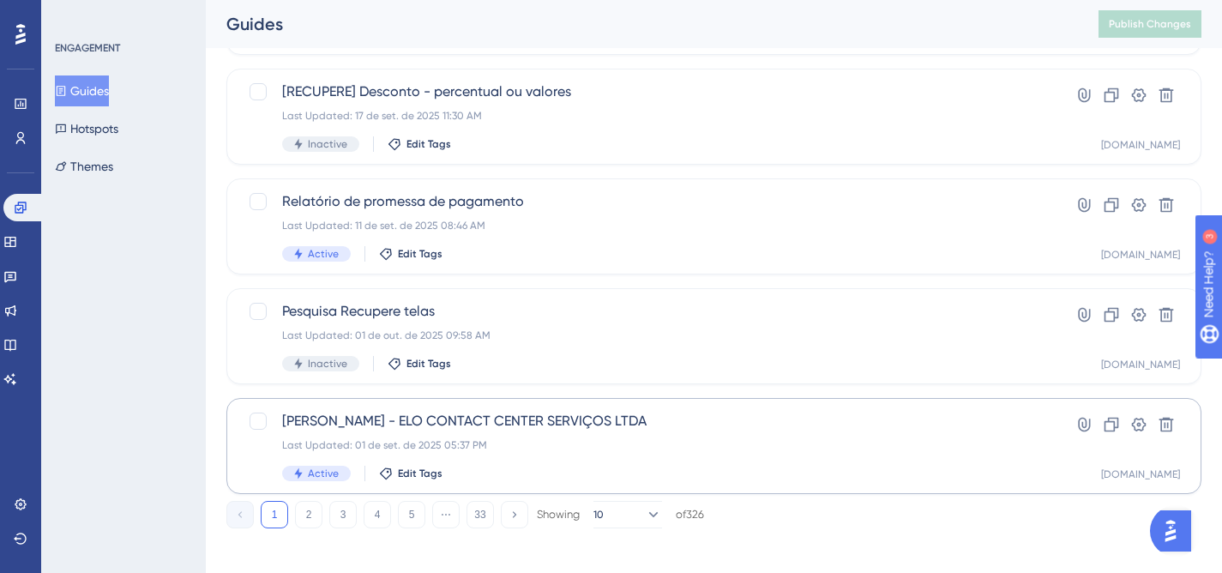
scroll to position [758, 0]
